Goal: Task Accomplishment & Management: Use online tool/utility

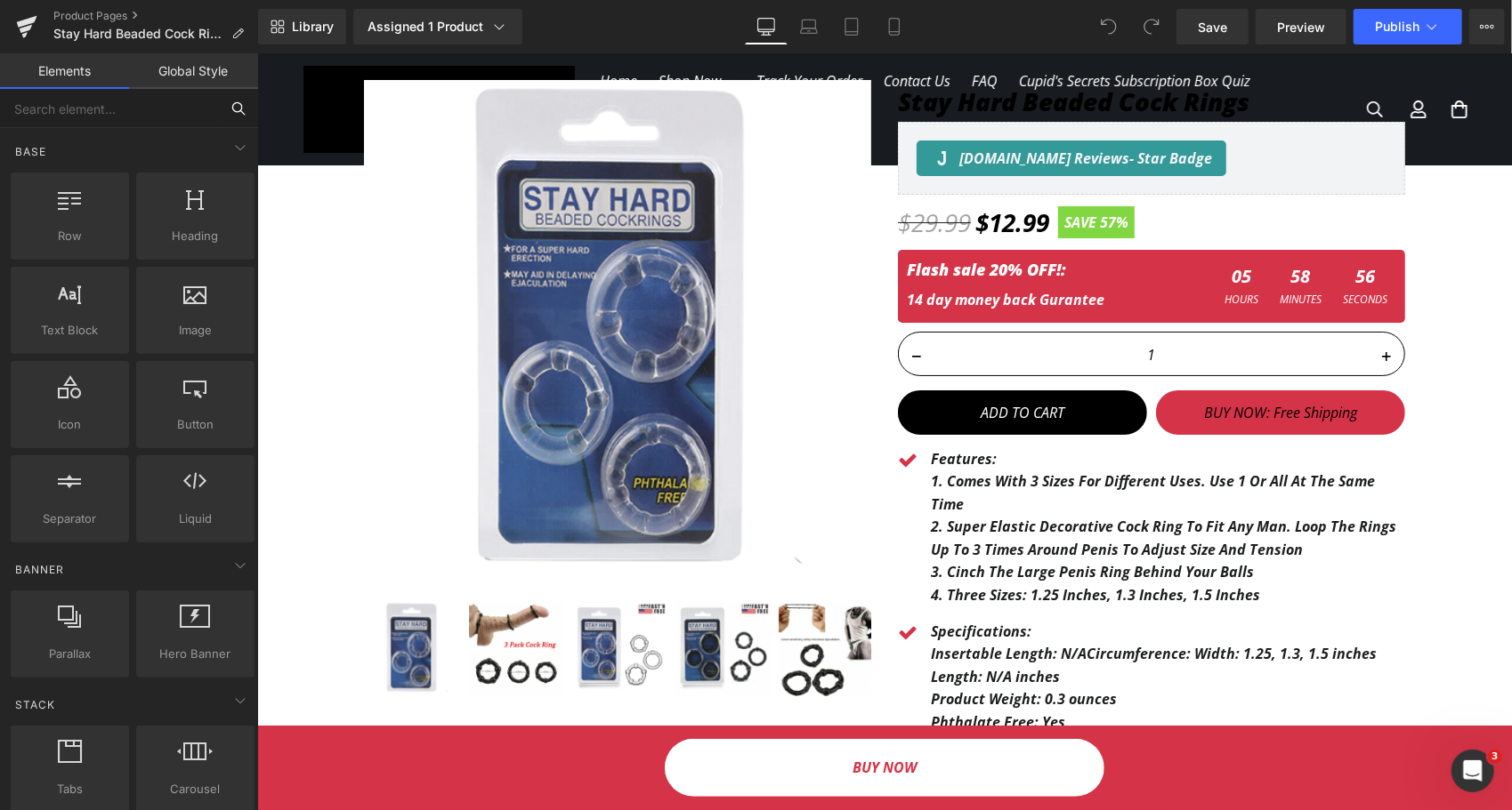
click at [107, 115] on input "text" at bounding box center [109, 108] width 219 height 39
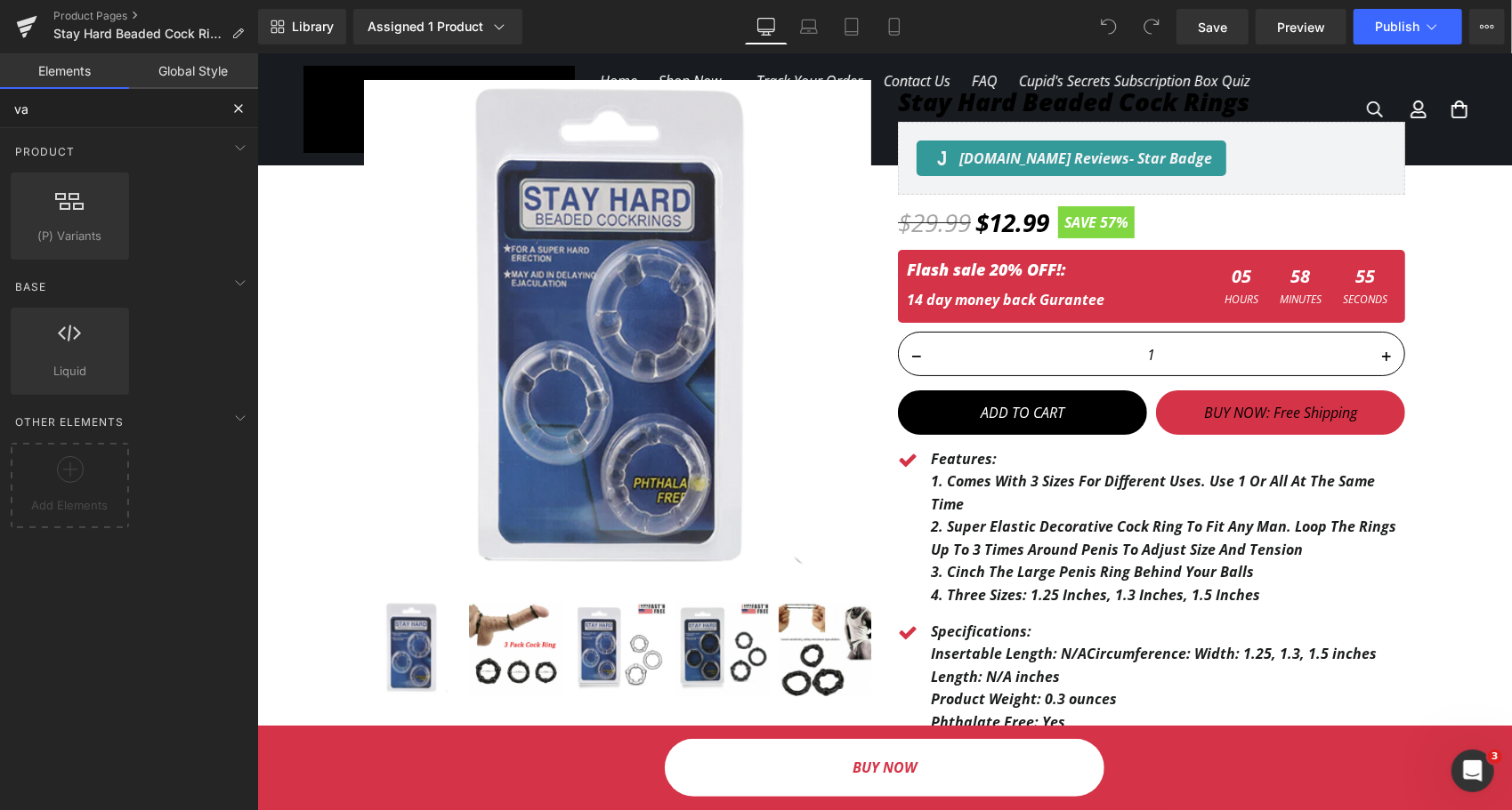
type input "var"
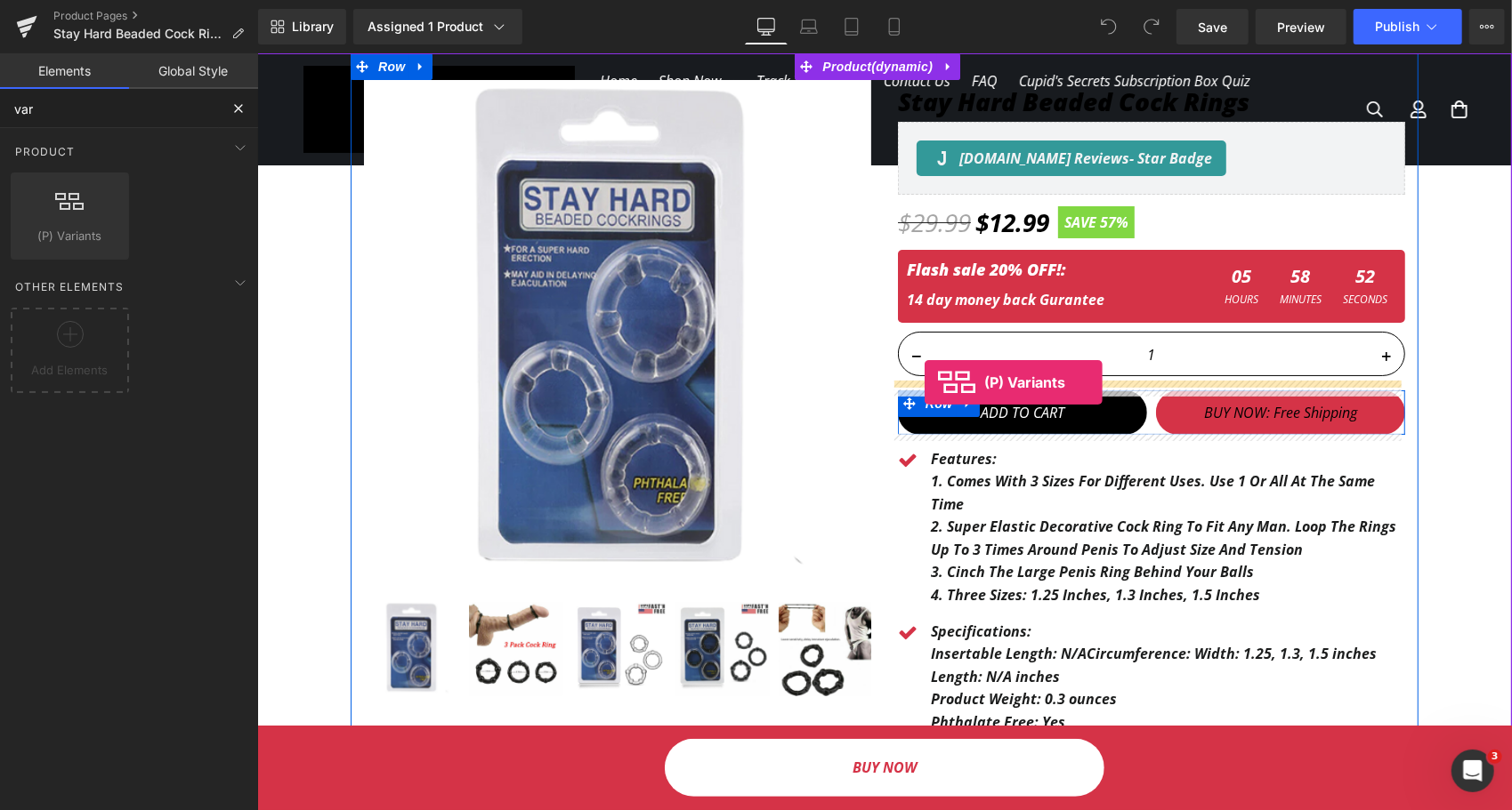
drag, startPoint x: 347, startPoint y: 305, endPoint x: 923, endPoint y: 381, distance: 581.0
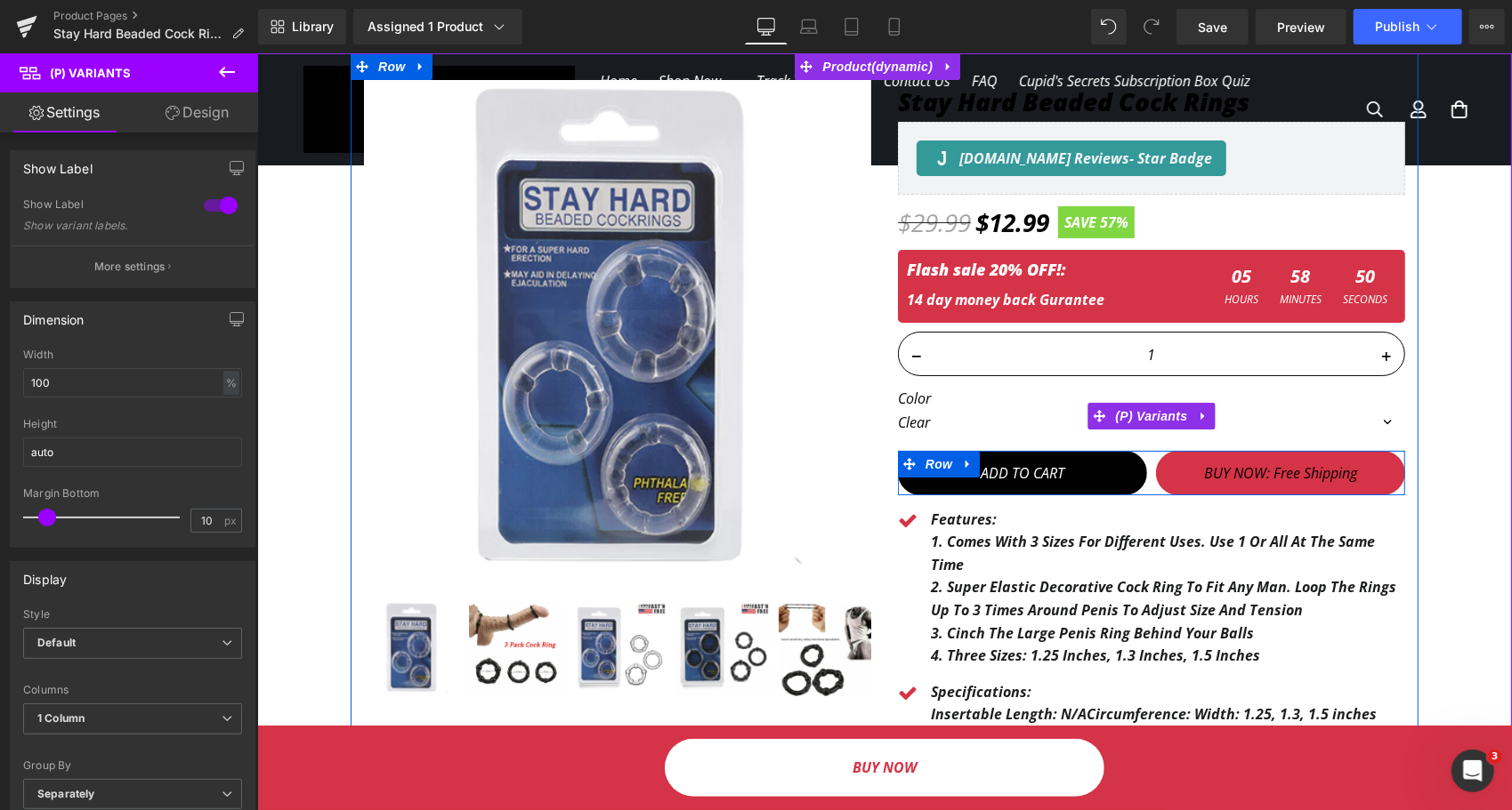
click at [922, 398] on label "Color" at bounding box center [1150, 401] width 507 height 21
click at [933, 424] on select "Clear Black" at bounding box center [1150, 422] width 507 height 21
select select "Black"
click at [896, 411] on select "Clear Black" at bounding box center [1150, 422] width 507 height 21
click at [927, 423] on select "Clear Black" at bounding box center [1150, 422] width 507 height 21
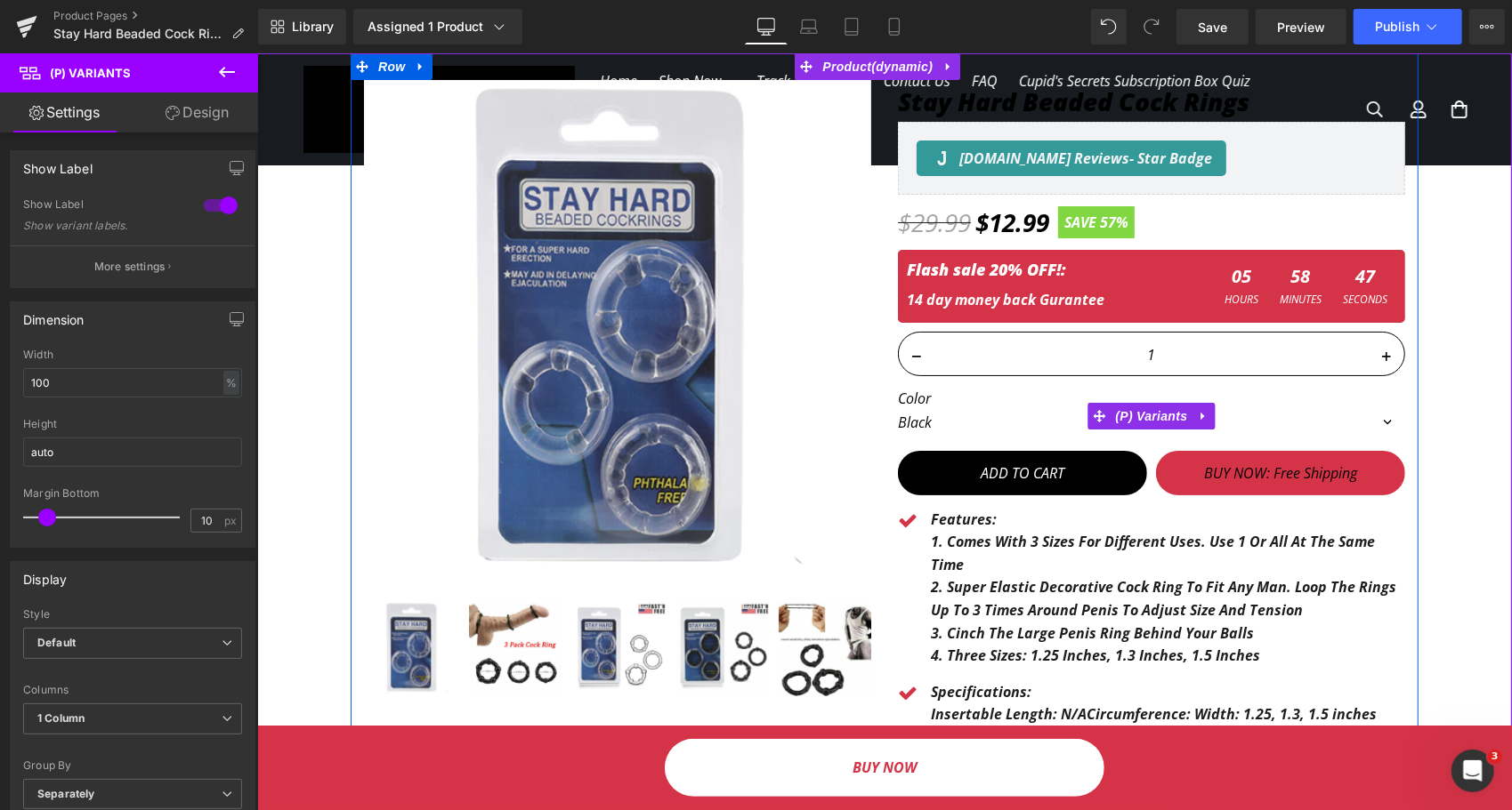
click at [896, 411] on select "Clear Black" at bounding box center [1150, 422] width 507 height 21
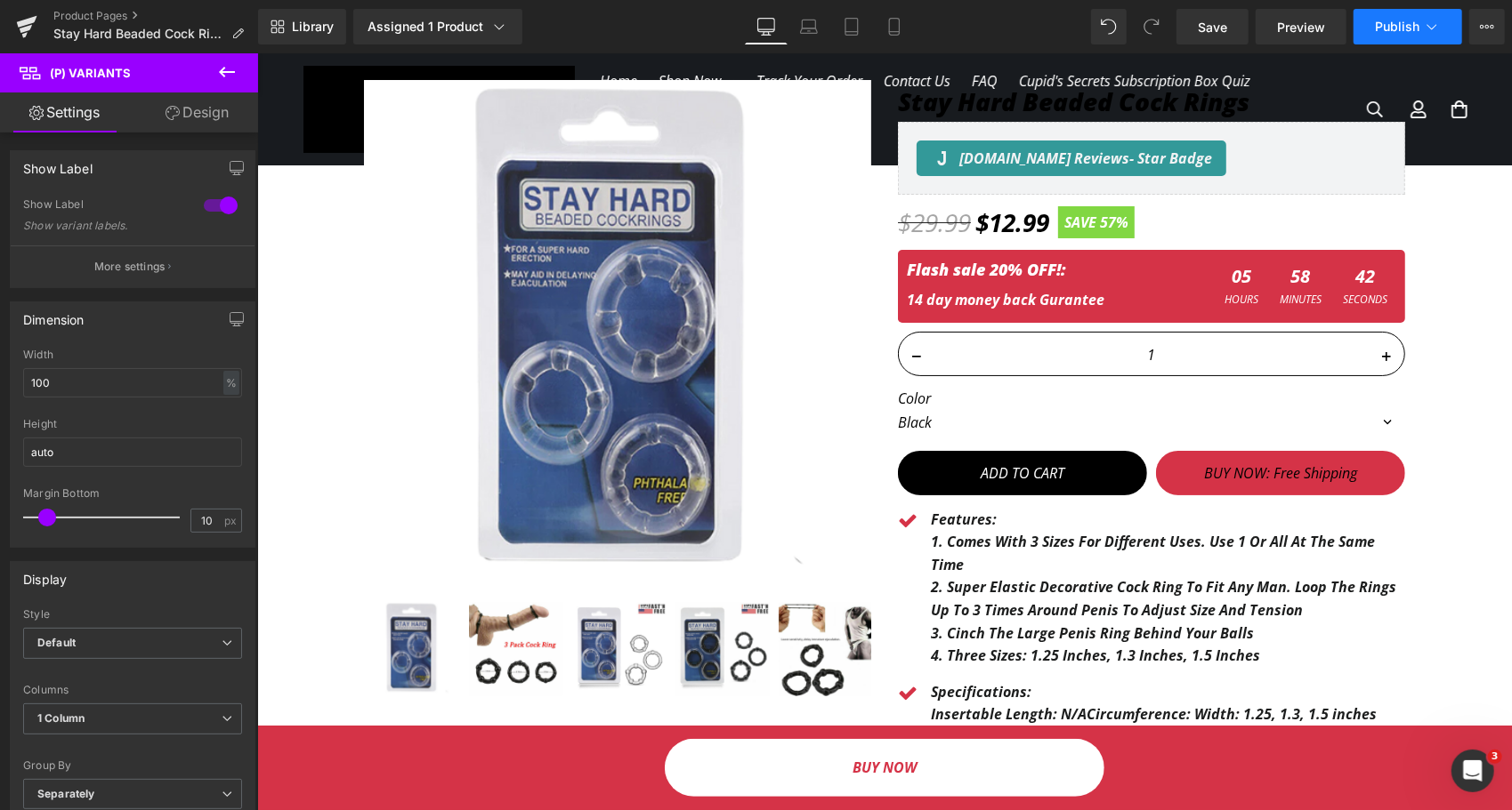
click at [1410, 27] on span "Publish" at bounding box center [1397, 26] width 45 height 15
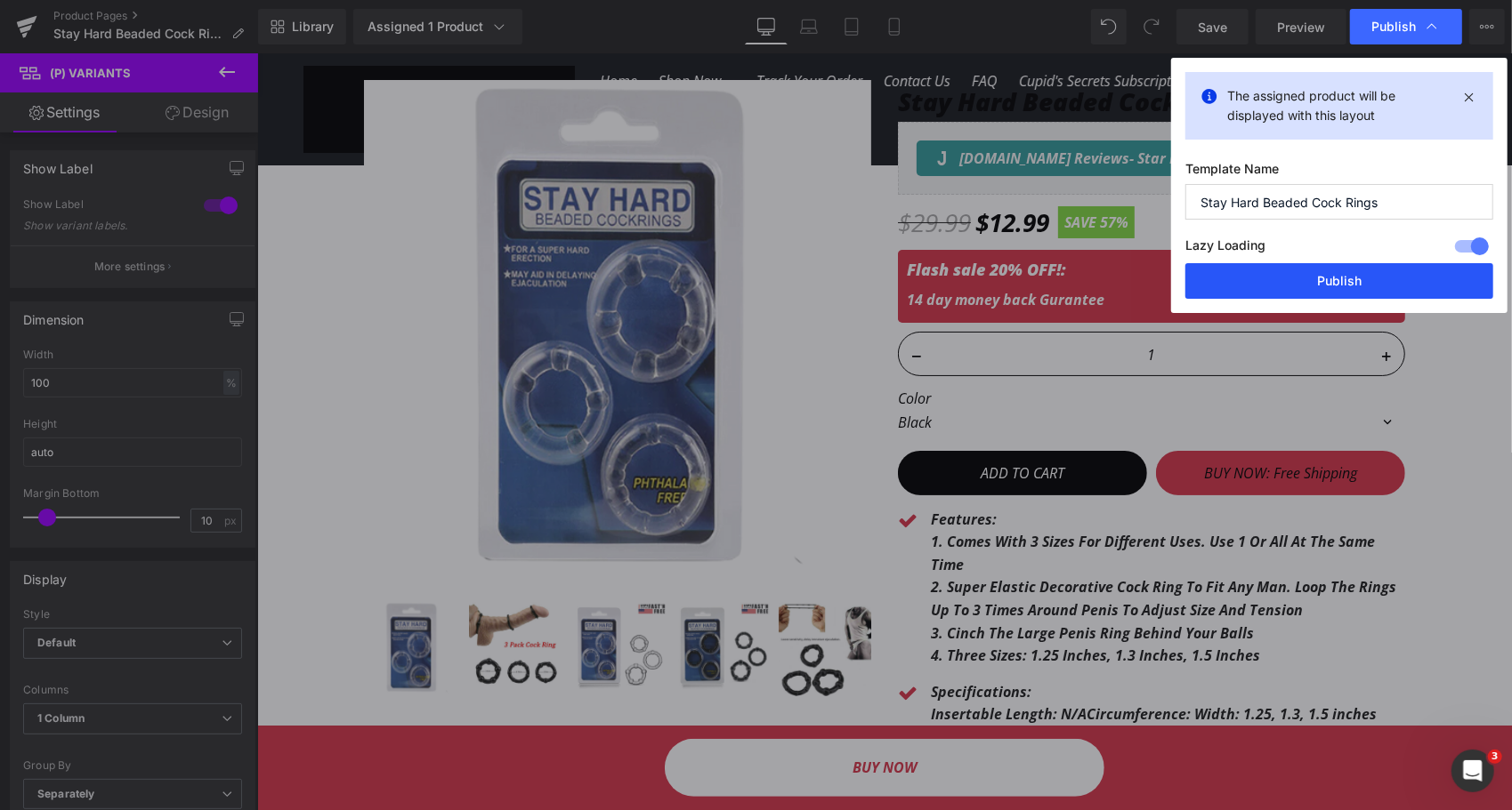
click at [1327, 279] on button "Publish" at bounding box center [1339, 281] width 308 height 36
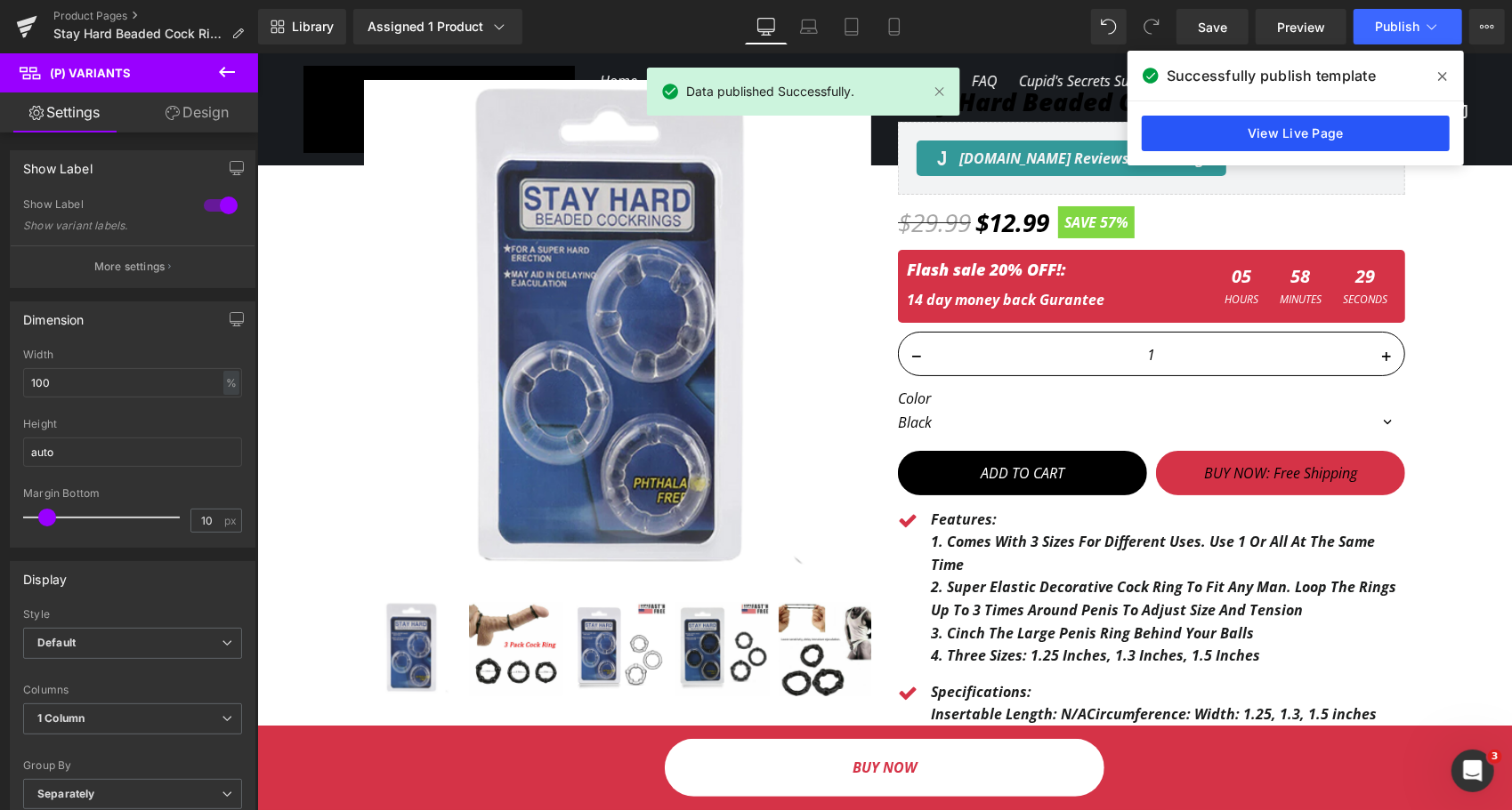
click at [1276, 138] on link "View Live Page" at bounding box center [1295, 133] width 308 height 36
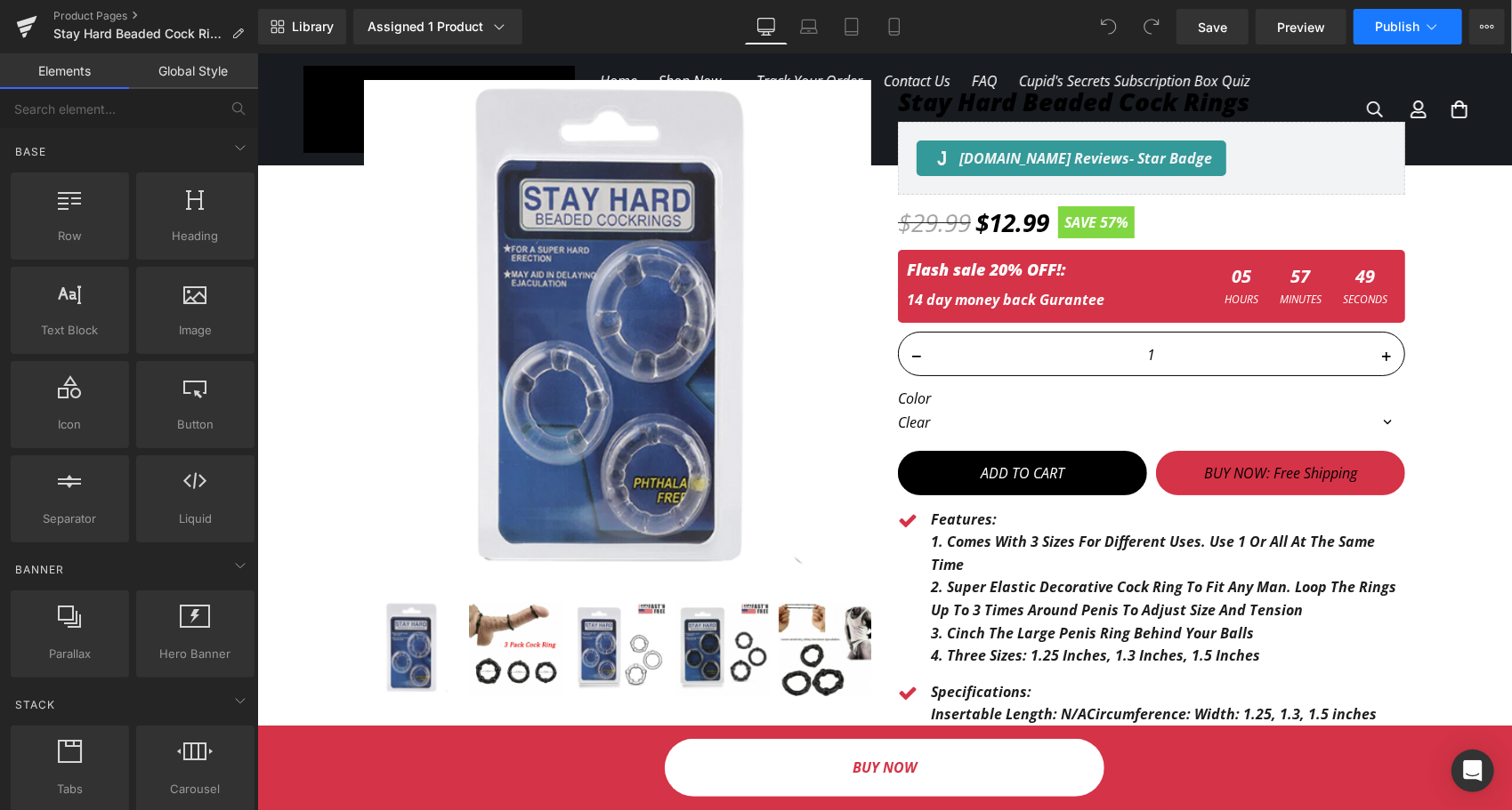
click at [1409, 30] on span "Publish" at bounding box center [1397, 26] width 45 height 15
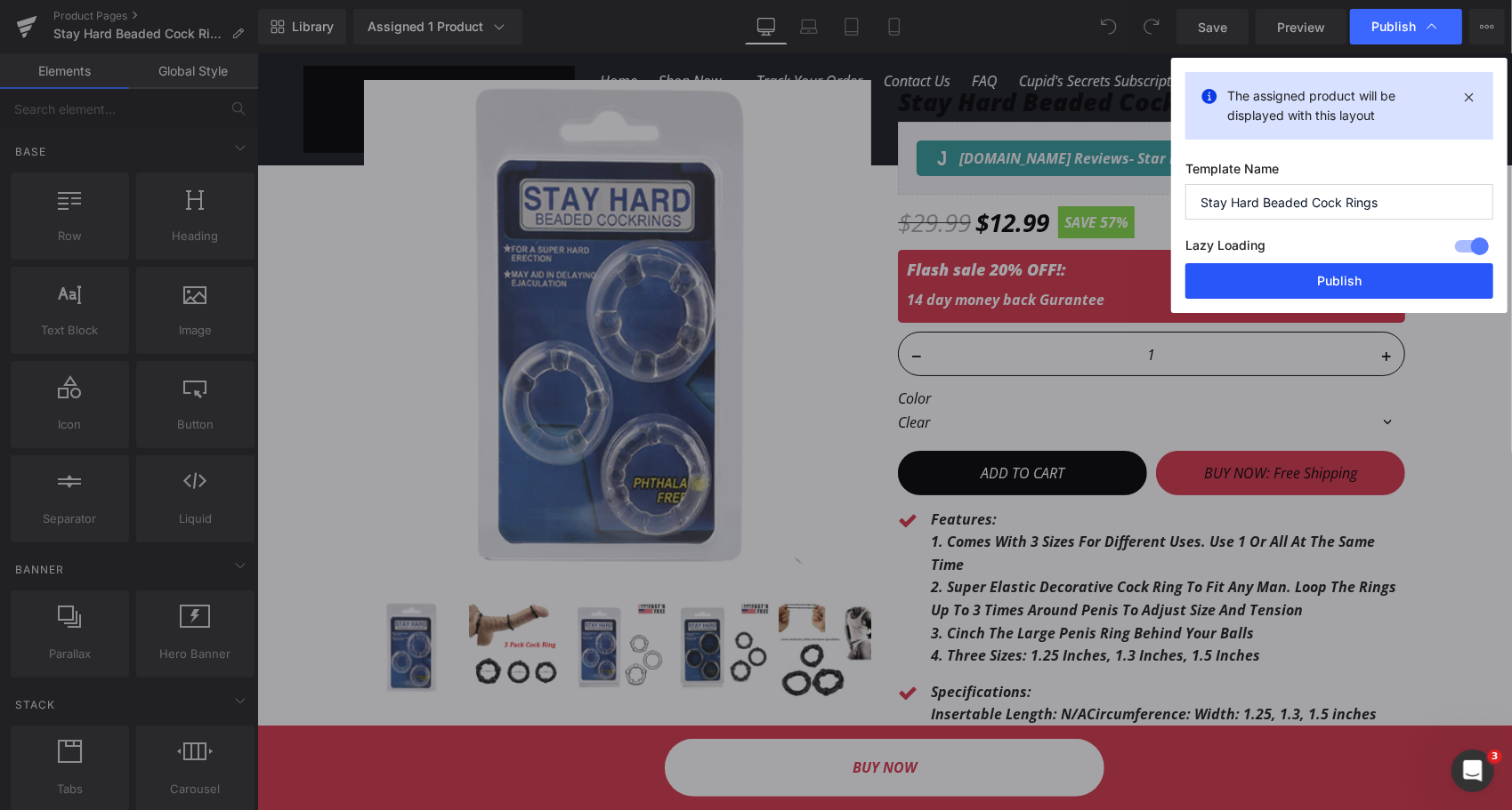
click at [1358, 277] on button "Publish" at bounding box center [1339, 281] width 308 height 36
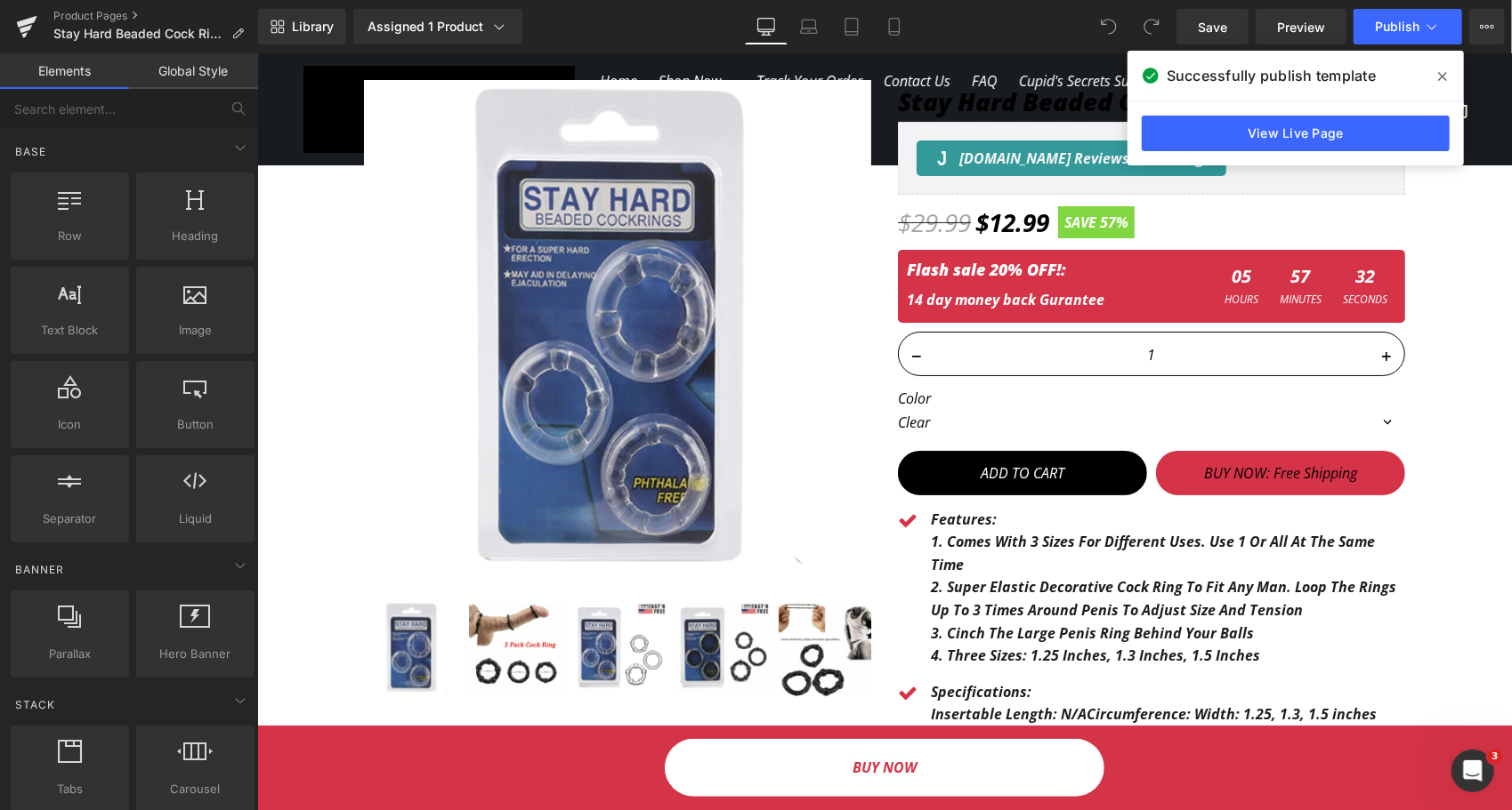
click at [1440, 77] on icon at bounding box center [1441, 75] width 9 height 9
